Goal: Navigation & Orientation: Find specific page/section

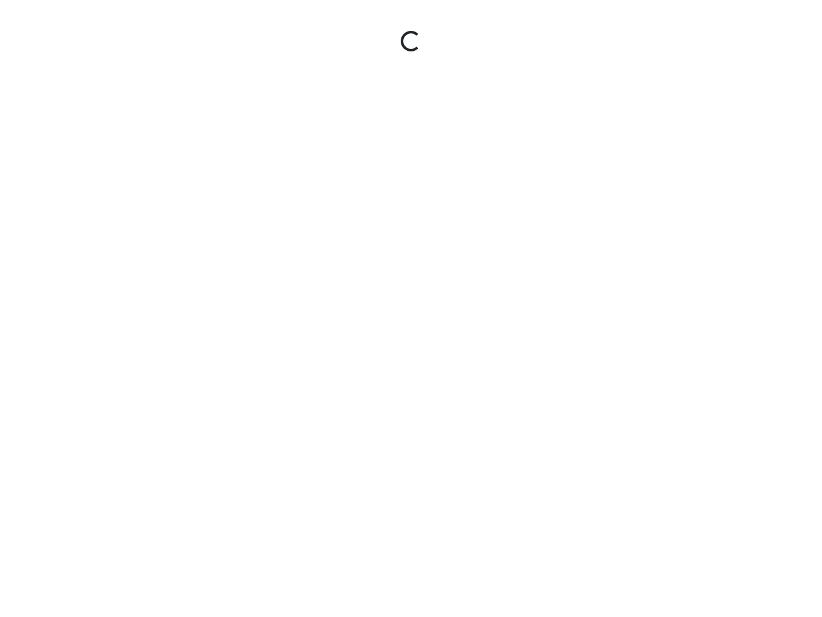
select select "jSbzXF9d96j3rUUmxPYLxy"
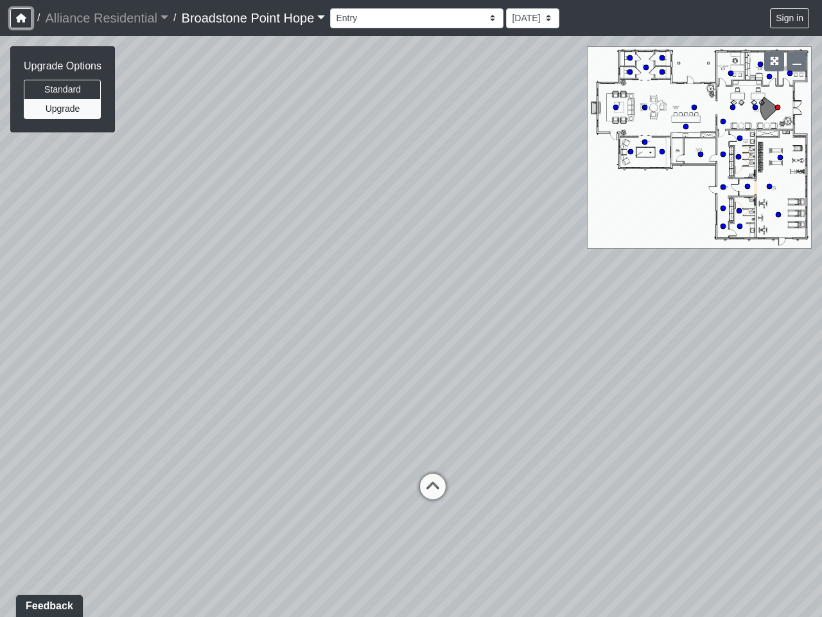
click at [21, 18] on icon "button" at bounding box center [21, 17] width 10 height 9
click at [790, 18] on button "Sign in" at bounding box center [789, 18] width 39 height 20
click at [64, 89] on button "Standard" at bounding box center [62, 90] width 77 height 20
